Goal: Task Accomplishment & Management: Manage account settings

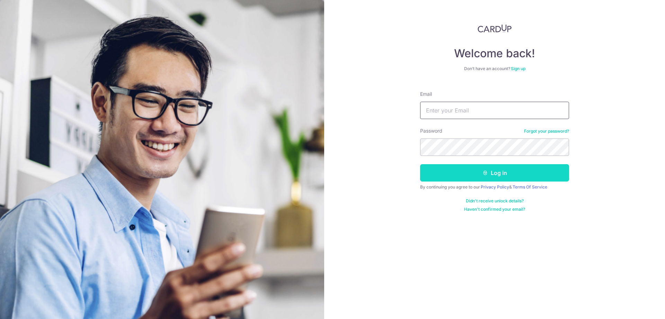
type input "[EMAIL_ADDRESS][DOMAIN_NAME]"
click at [503, 176] on button "Log in" at bounding box center [494, 172] width 149 height 17
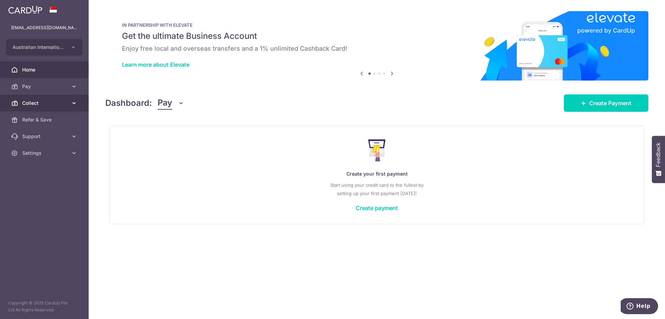
click at [45, 97] on link "Collect" at bounding box center [44, 103] width 89 height 17
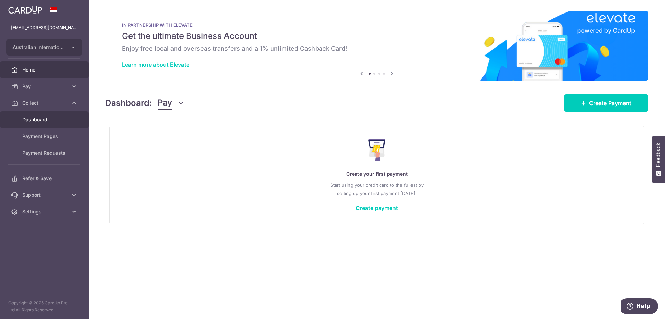
click at [43, 118] on span "Dashboard" at bounding box center [45, 119] width 46 height 7
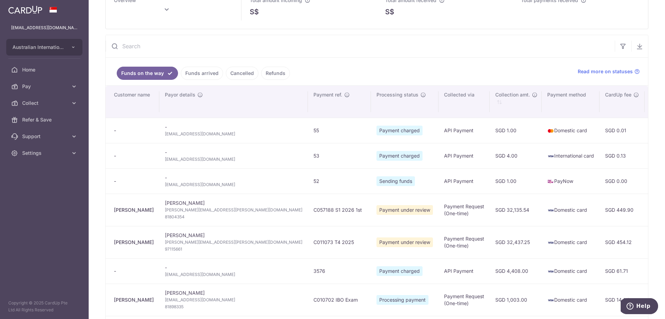
scroll to position [69, 0]
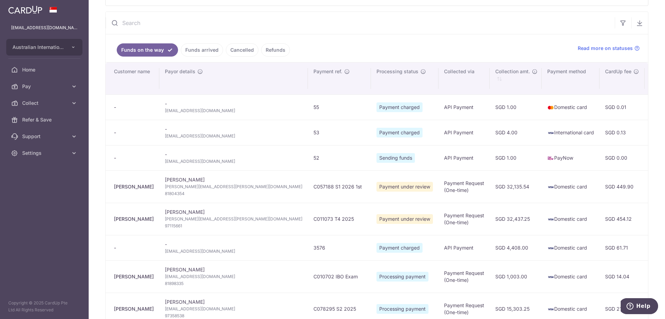
type input "[DATE]"
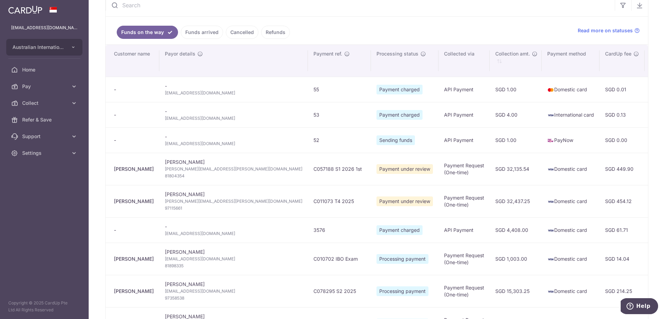
scroll to position [104, 0]
